Goal: Transaction & Acquisition: Purchase product/service

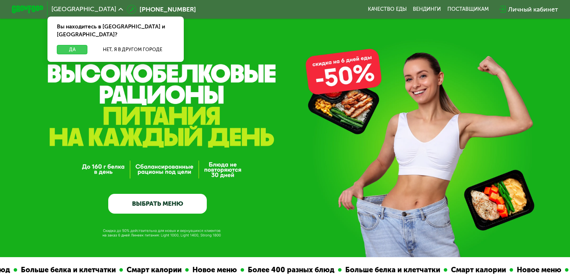
click at [67, 45] on button "Да" at bounding box center [72, 49] width 31 height 9
click at [76, 45] on button "Да" at bounding box center [72, 49] width 31 height 9
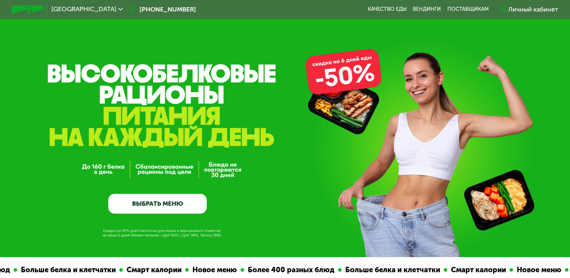
click at [158, 202] on link "ВЫБРАТЬ МЕНЮ" at bounding box center [157, 204] width 99 height 20
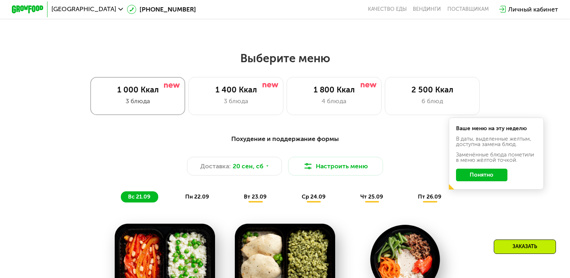
scroll to position [467, 0]
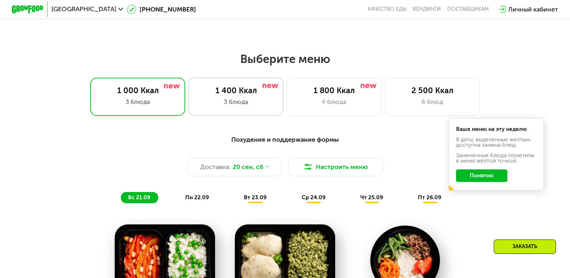
click at [215, 95] on div "1 400 Ккал" at bounding box center [236, 90] width 78 height 9
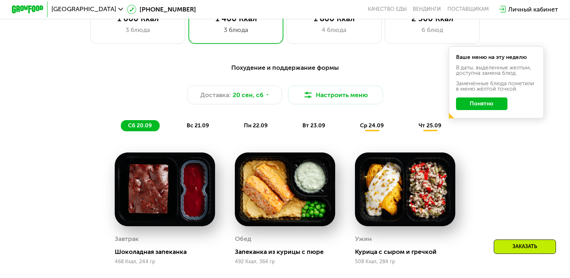
scroll to position [503, 0]
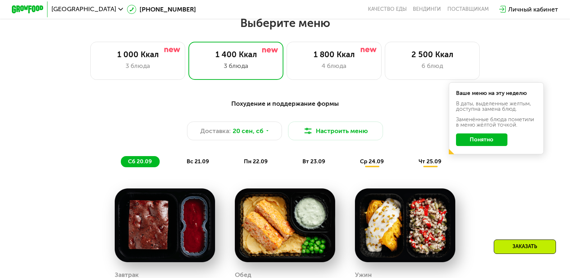
click at [492, 145] on button "Понятно" at bounding box center [481, 139] width 51 height 13
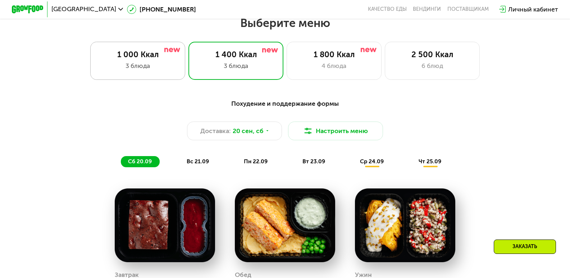
click at [156, 71] on div "3 блюда" at bounding box center [138, 65] width 78 height 9
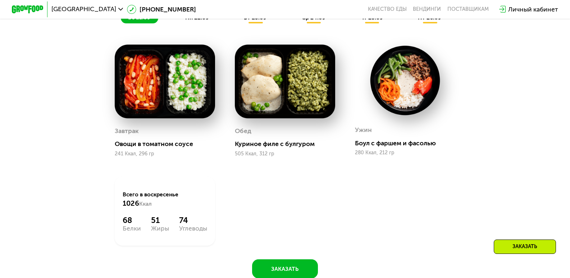
scroll to position [575, 0]
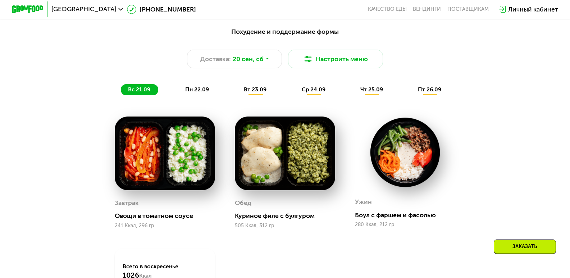
click at [185, 91] on span "пн 22.09" at bounding box center [197, 89] width 24 height 6
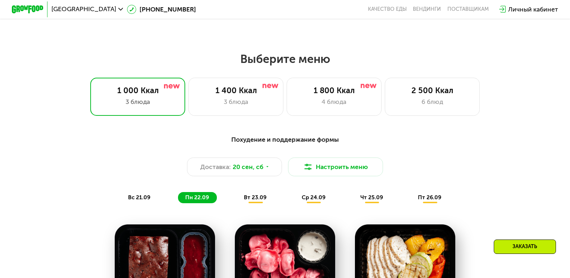
scroll to position [539, 0]
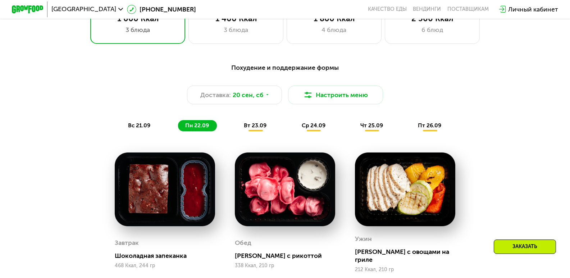
click at [265, 129] on span "вт 23.09" at bounding box center [255, 125] width 23 height 6
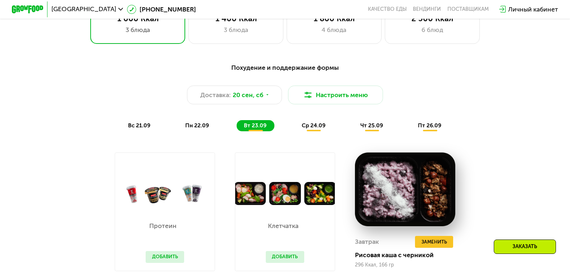
click at [304, 117] on div "Похудение и поддержание формы Доставка: [DATE] Настроить меню вс 21.09 пн 22.09…" at bounding box center [285, 97] width 469 height 68
click at [311, 123] on div "Похудение и поддержание формы Доставка: [DATE] Настроить меню вс 21.09 пн 22.09…" at bounding box center [285, 97] width 469 height 68
click at [311, 125] on div "ср 24.09" at bounding box center [314, 125] width 39 height 11
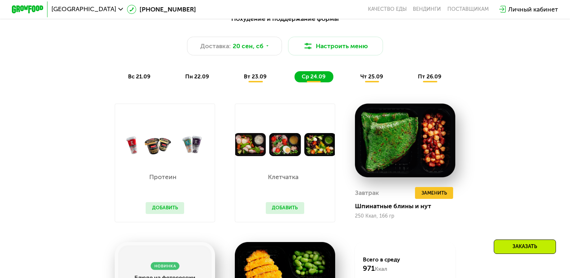
scroll to position [575, 0]
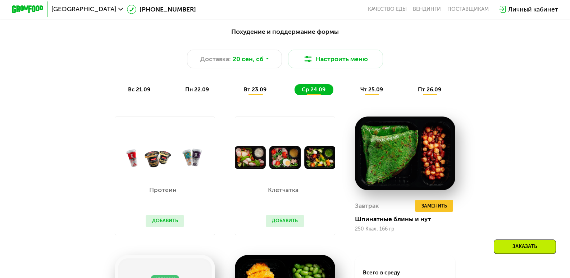
click at [364, 93] on span "чт 25.09" at bounding box center [371, 89] width 23 height 6
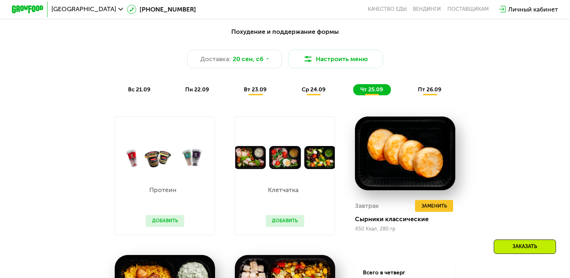
click at [438, 91] on span "пт 26.09" at bounding box center [429, 89] width 23 height 6
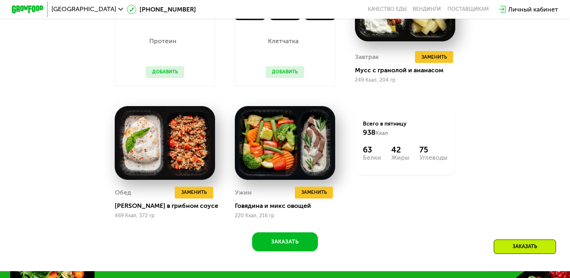
scroll to position [683, 0]
